Goal: Information Seeking & Learning: Find specific fact

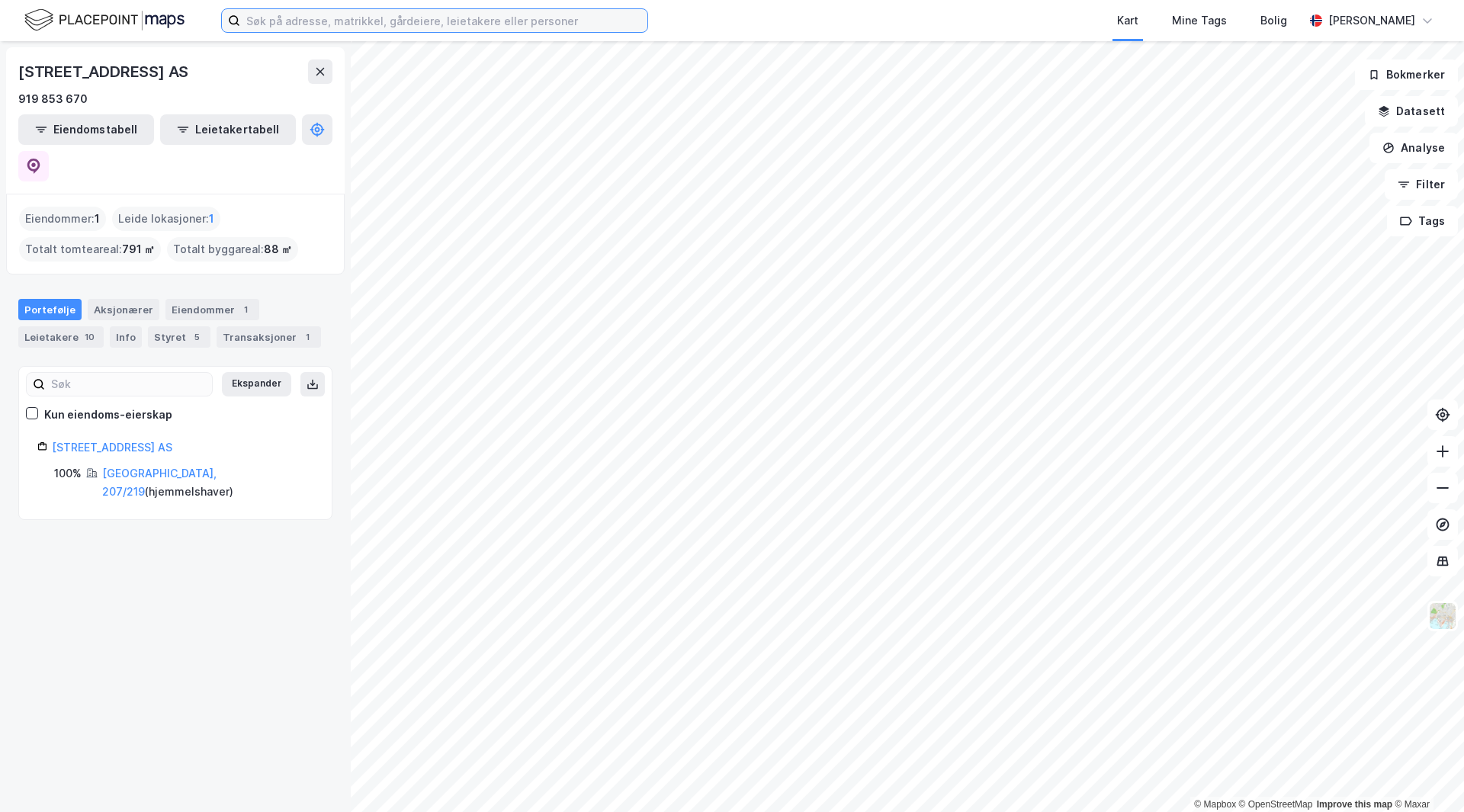
click at [341, 21] on input at bounding box center [443, 21] width 407 height 23
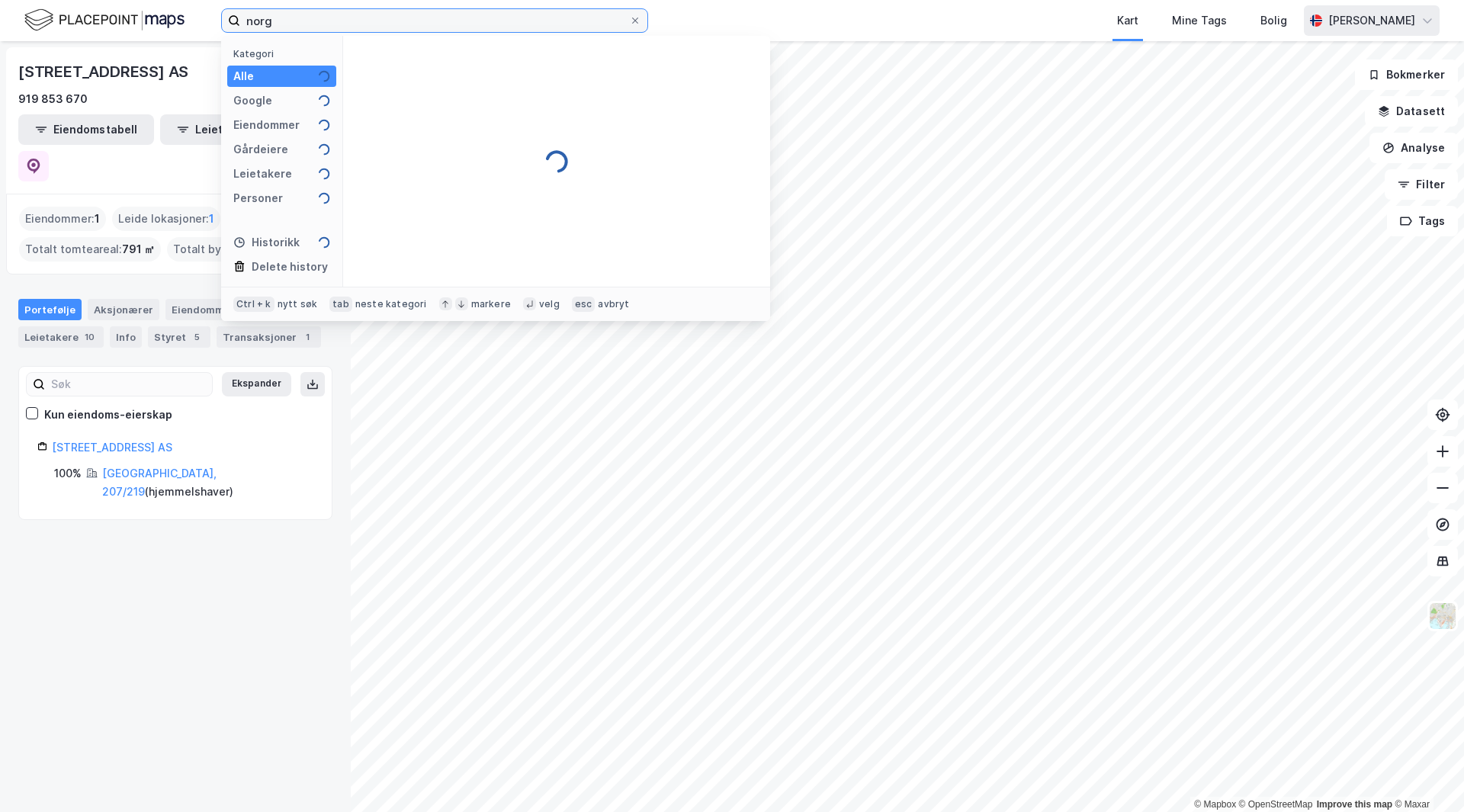
type input "nor"
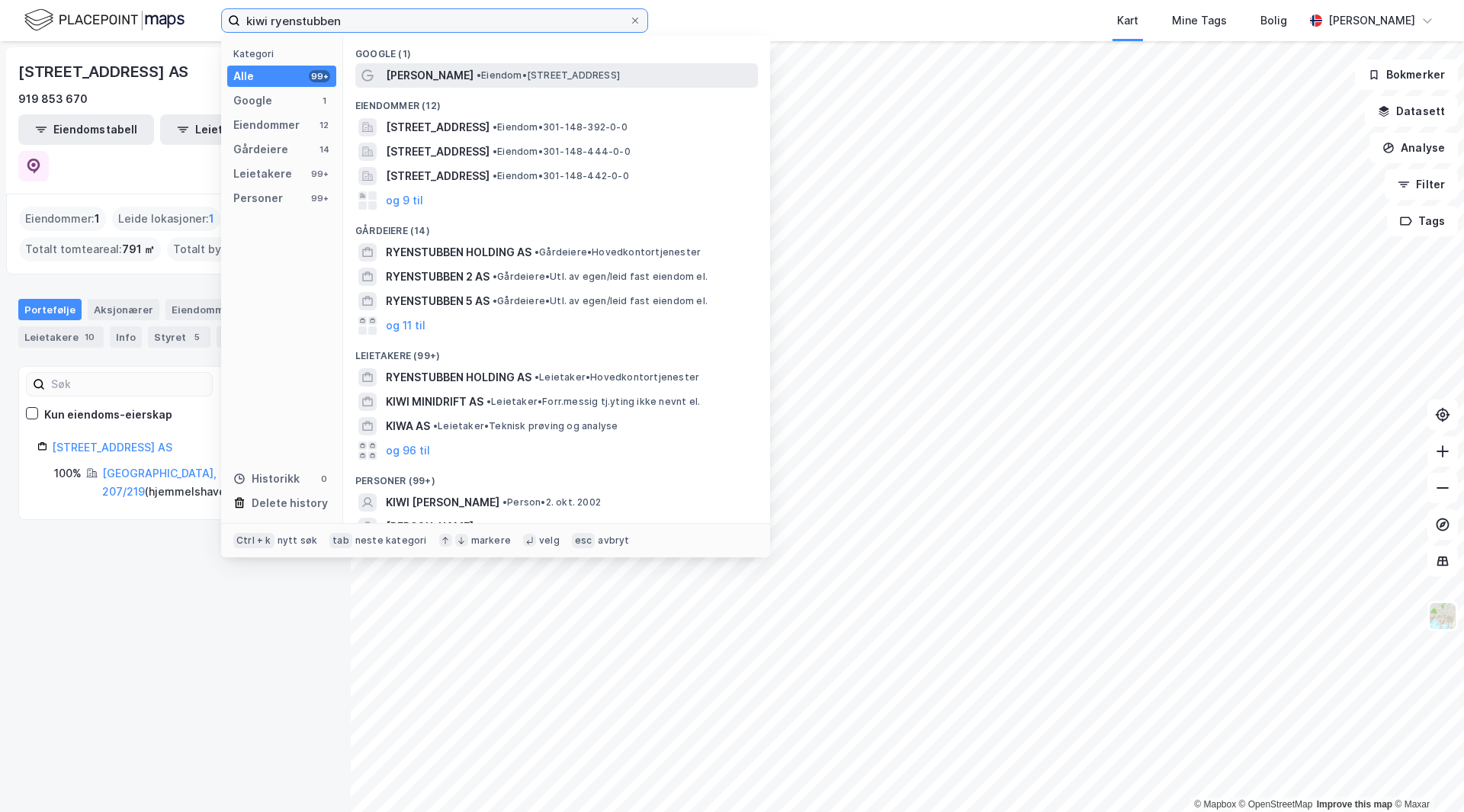
type input "kiwi ryenstubben"
click at [440, 81] on span "[PERSON_NAME]" at bounding box center [429, 76] width 88 height 18
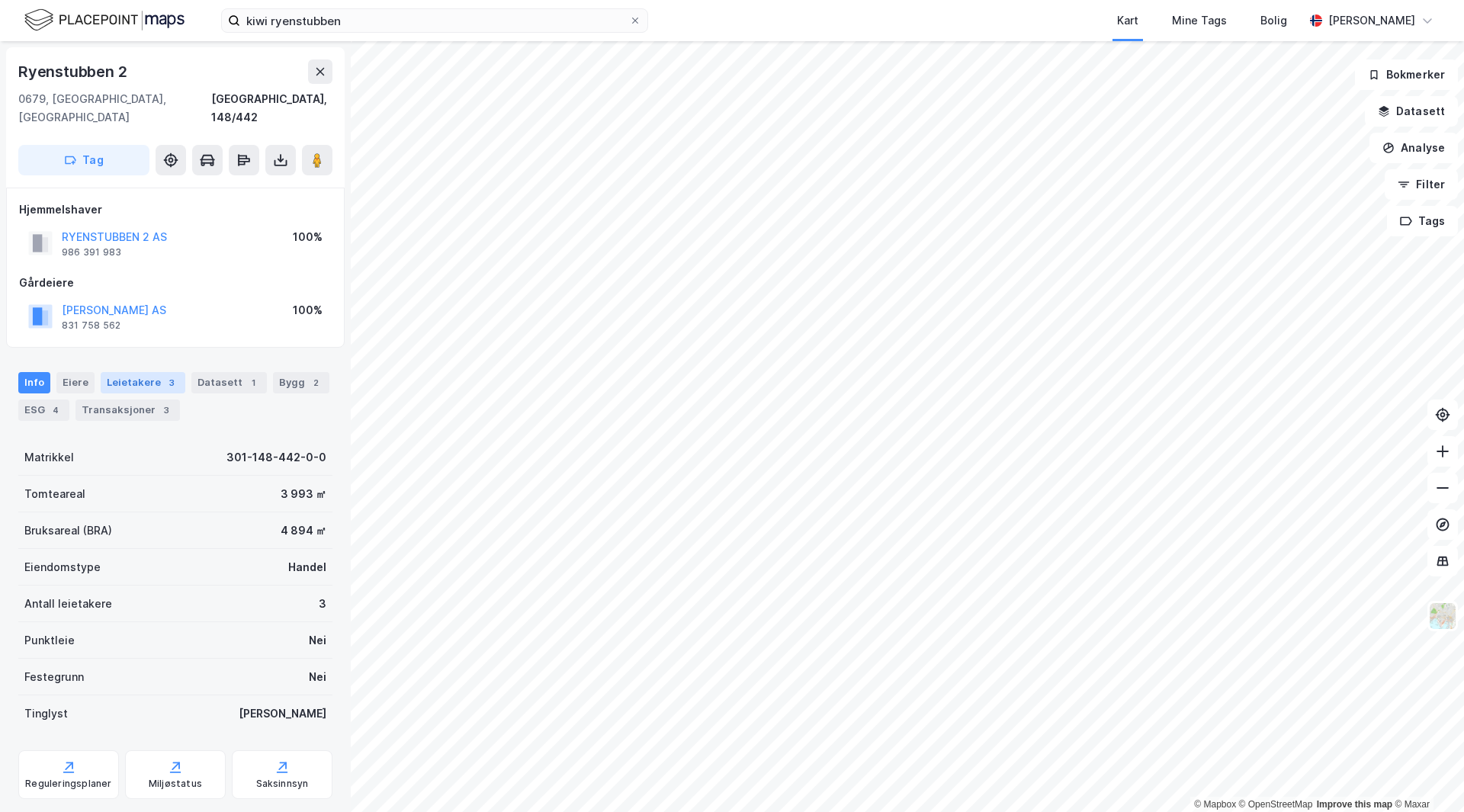
click at [148, 372] on div "Leietakere 3" at bounding box center [142, 383] width 85 height 21
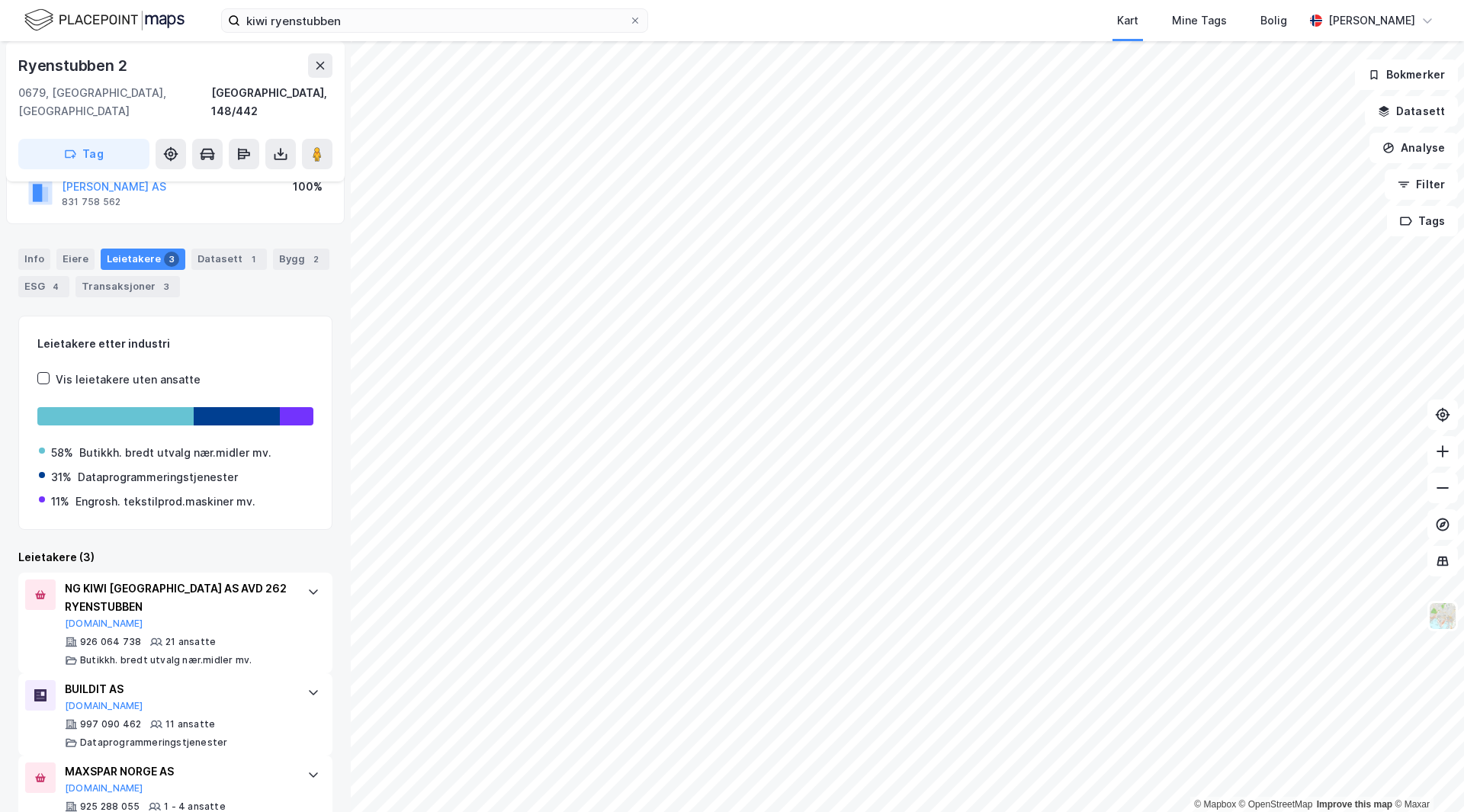
scroll to position [150, 0]
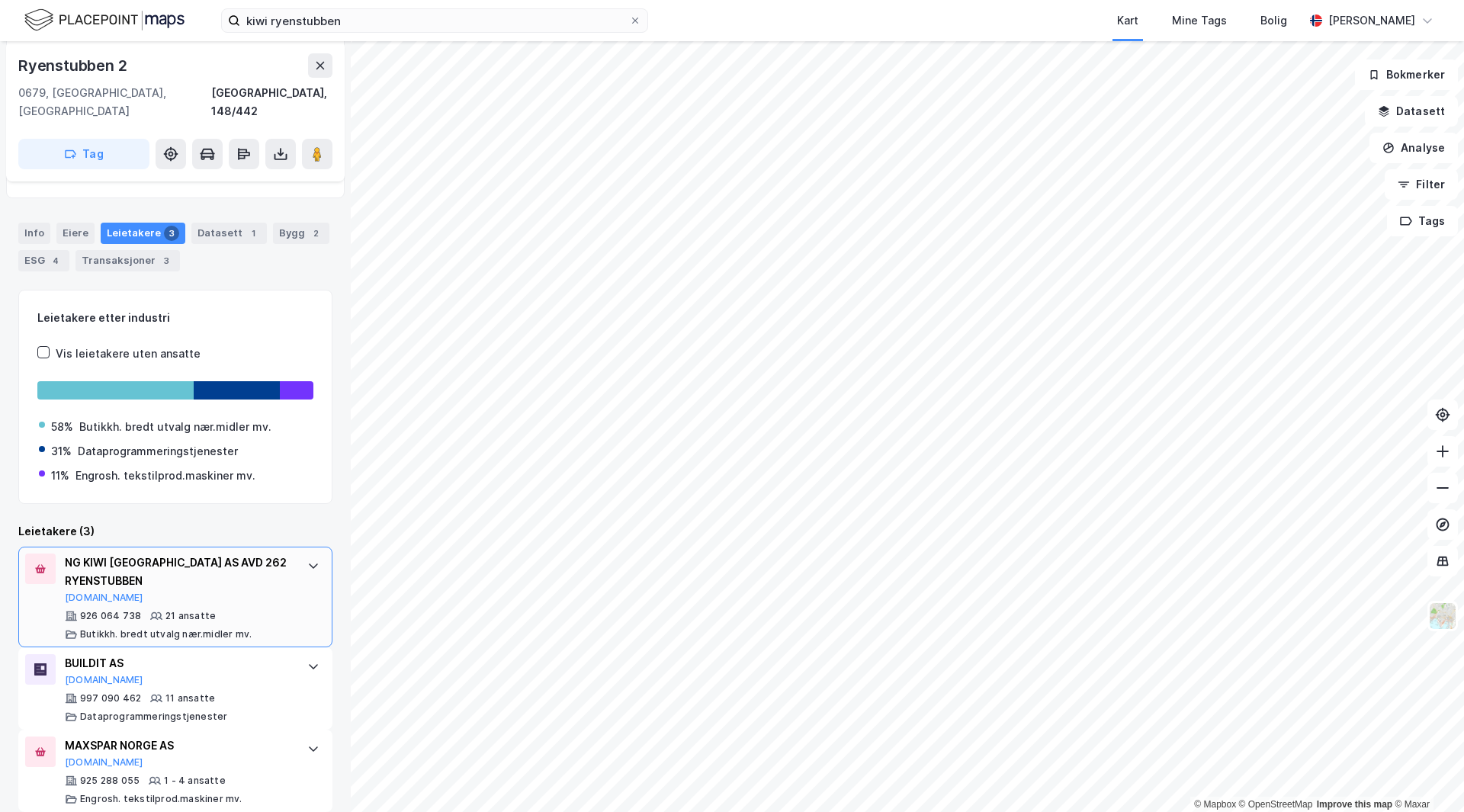
click at [108, 610] on div "926 064 738" at bounding box center [110, 616] width 61 height 12
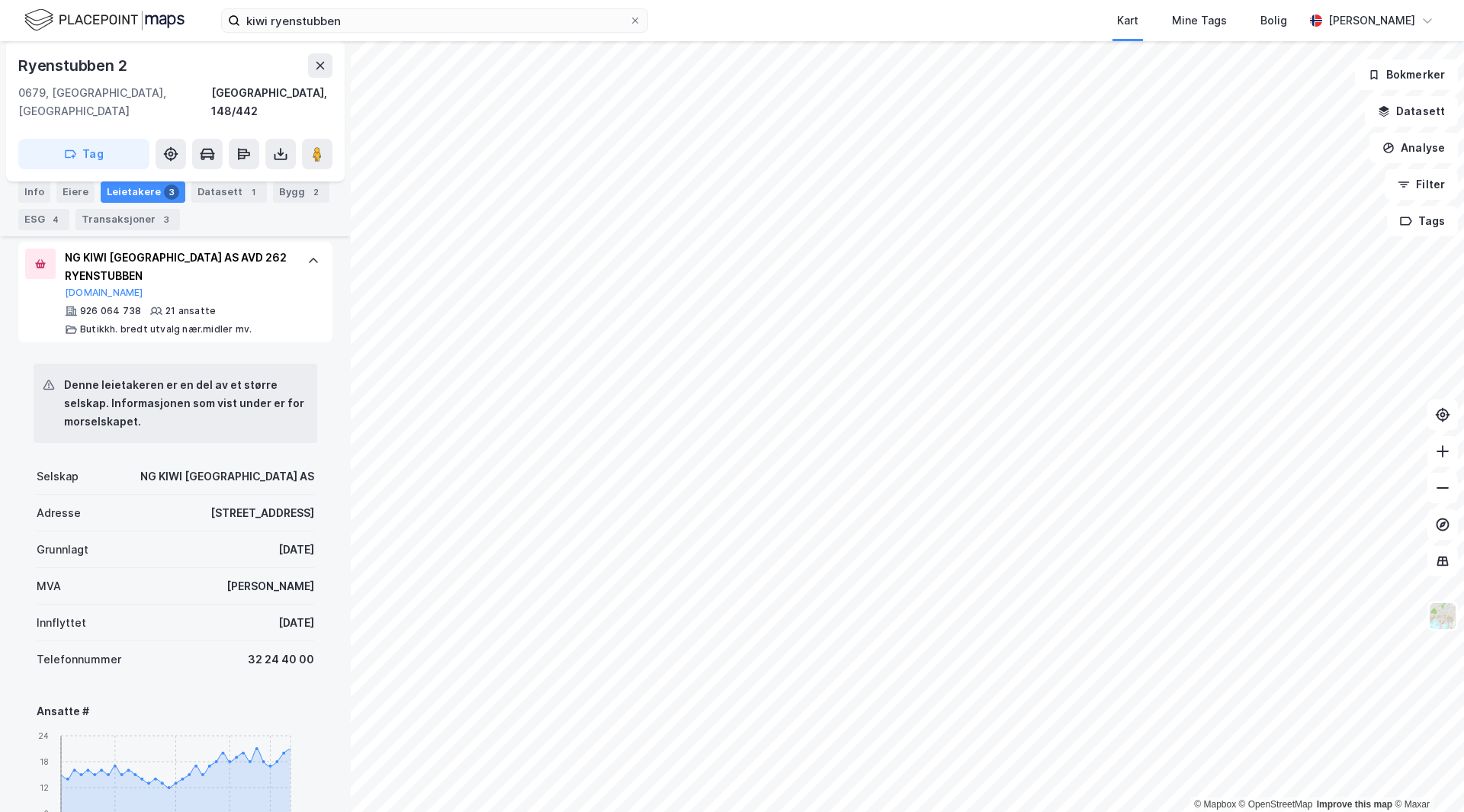
scroll to position [302, 0]
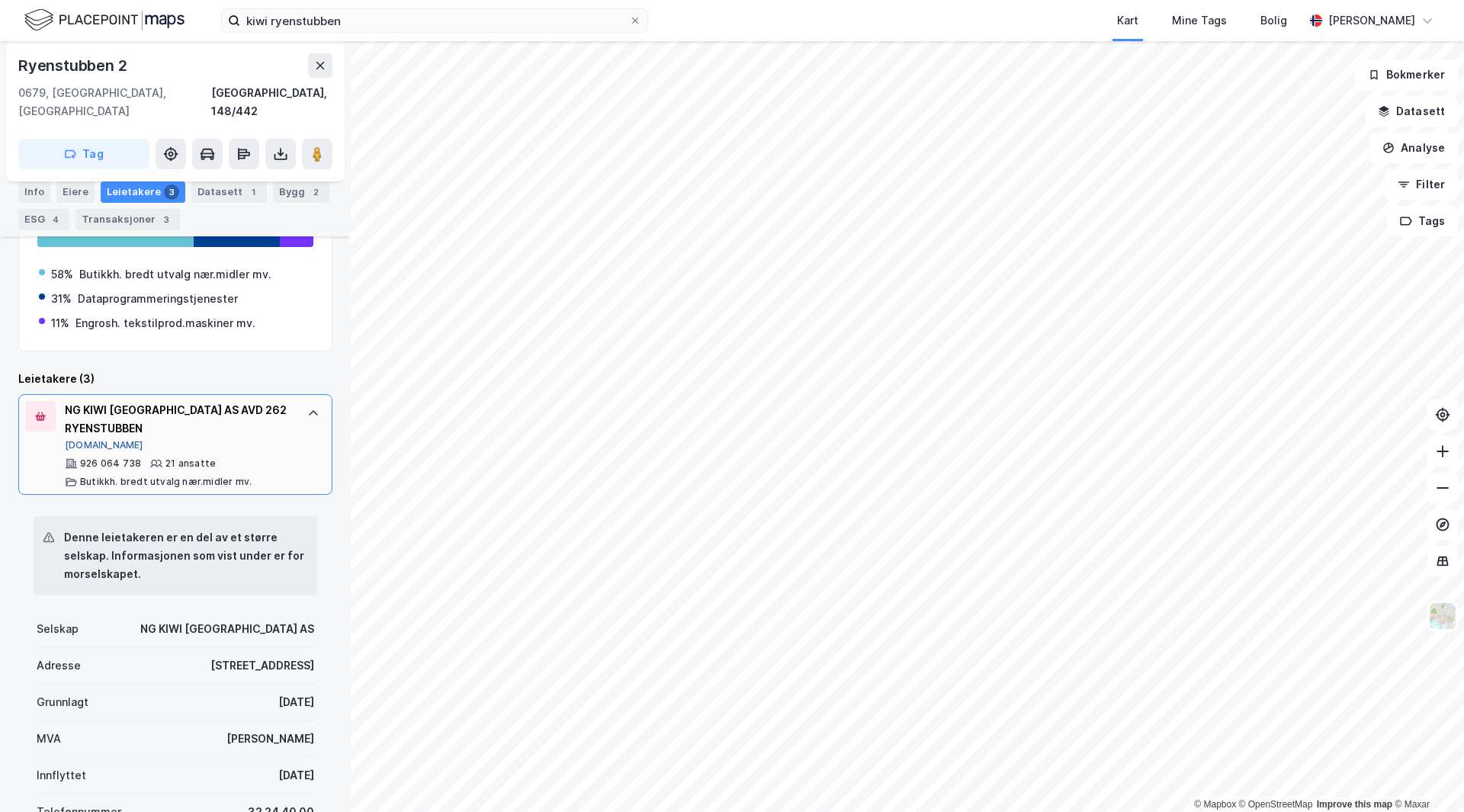
click at [90, 439] on button "[DOMAIN_NAME]" at bounding box center [104, 445] width 79 height 12
